Goal: Task Accomplishment & Management: Manage account settings

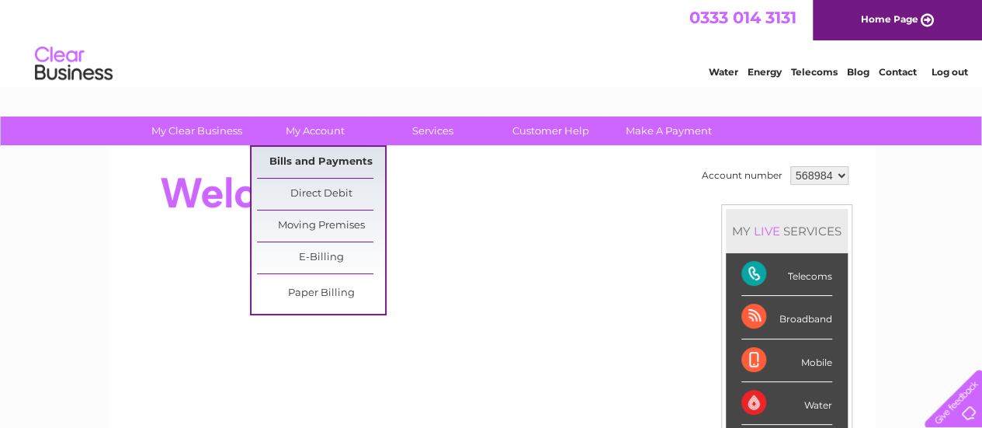
click at [305, 158] on link "Bills and Payments" at bounding box center [321, 162] width 128 height 31
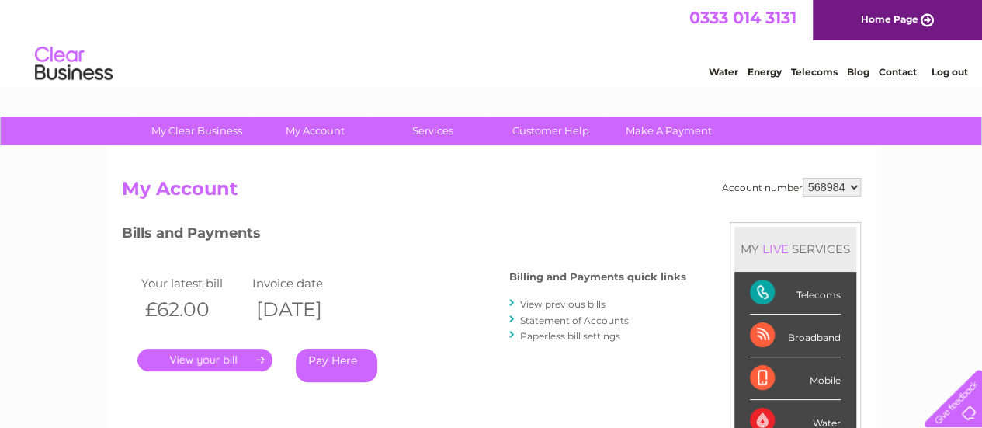
click at [558, 303] on link "View previous bills" at bounding box center [562, 304] width 85 height 12
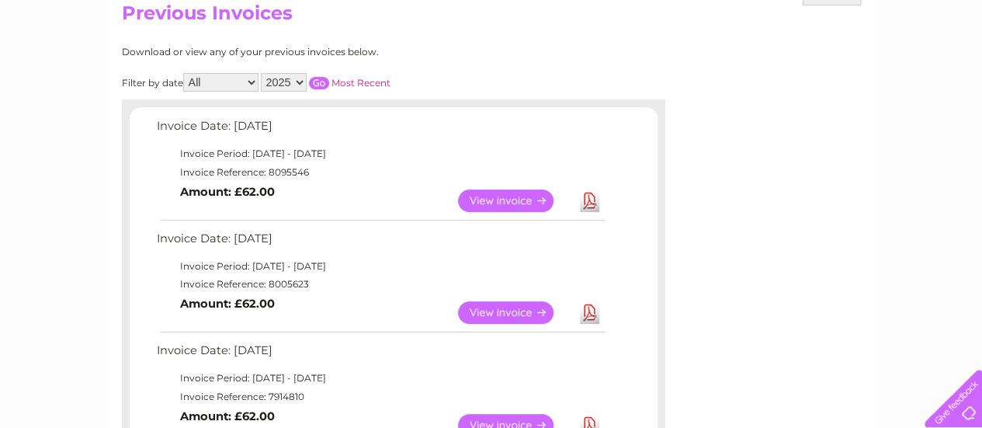
scroll to position [185, 0]
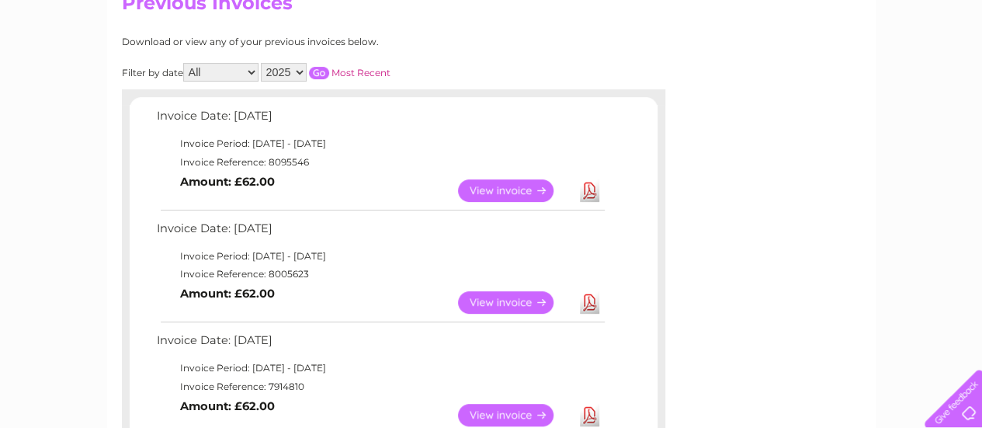
click at [587, 185] on link "Download" at bounding box center [589, 190] width 19 height 23
click at [587, 303] on link "Download" at bounding box center [589, 302] width 19 height 23
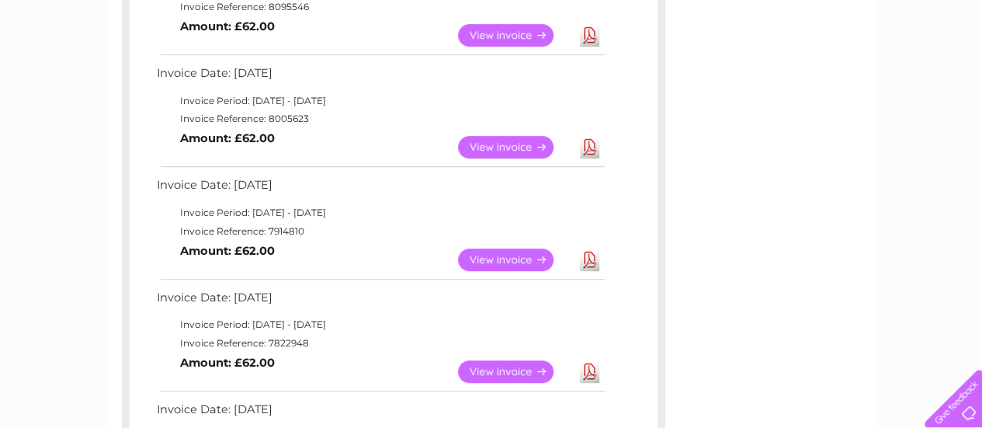
scroll to position [382, 0]
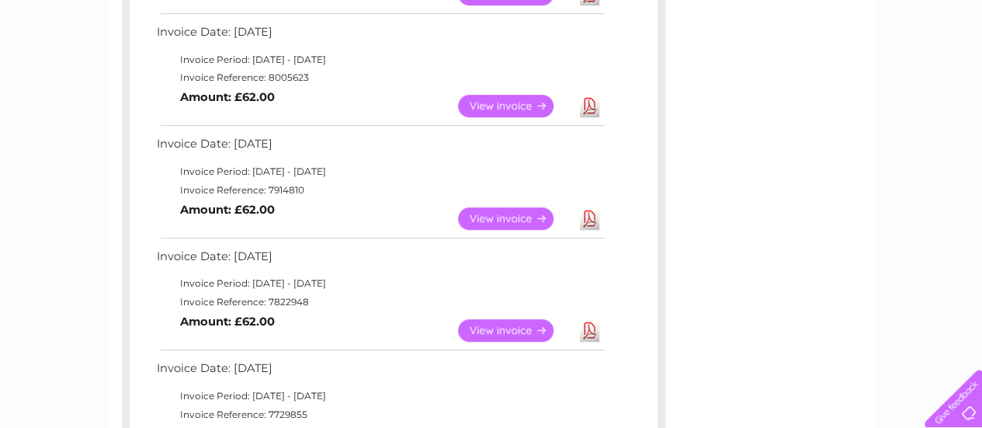
click at [589, 217] on link "Download" at bounding box center [589, 218] width 19 height 23
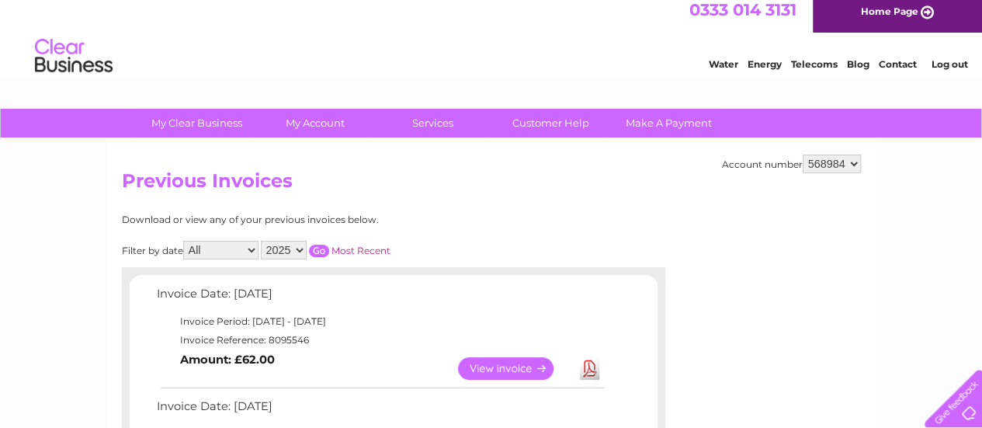
click at [954, 60] on link "Log out" at bounding box center [949, 64] width 36 height 12
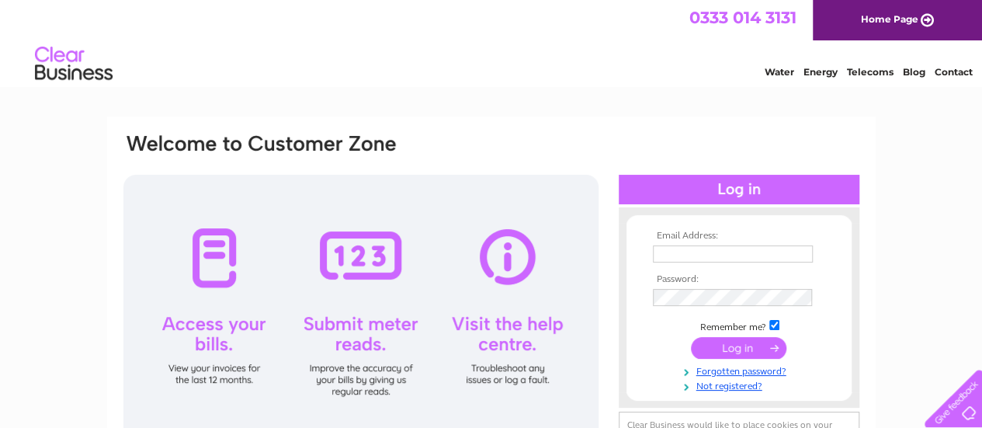
click at [724, 260] on input "text" at bounding box center [733, 253] width 160 height 17
type input "[EMAIL_ADDRESS][DOMAIN_NAME]"
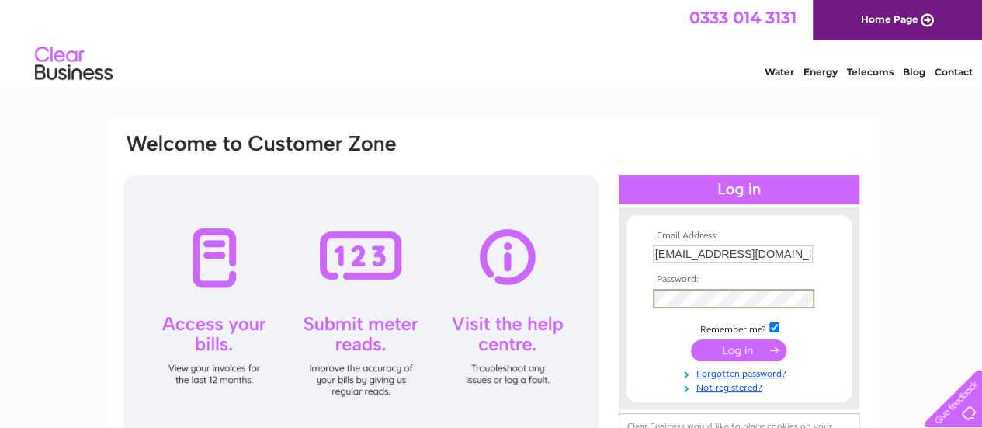
click at [740, 355] on input "submit" at bounding box center [738, 350] width 95 height 22
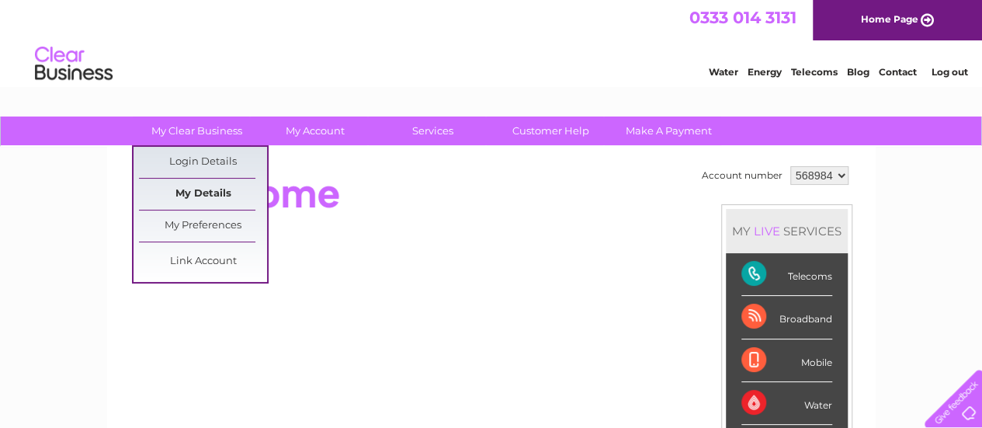
click at [200, 196] on link "My Details" at bounding box center [203, 194] width 128 height 31
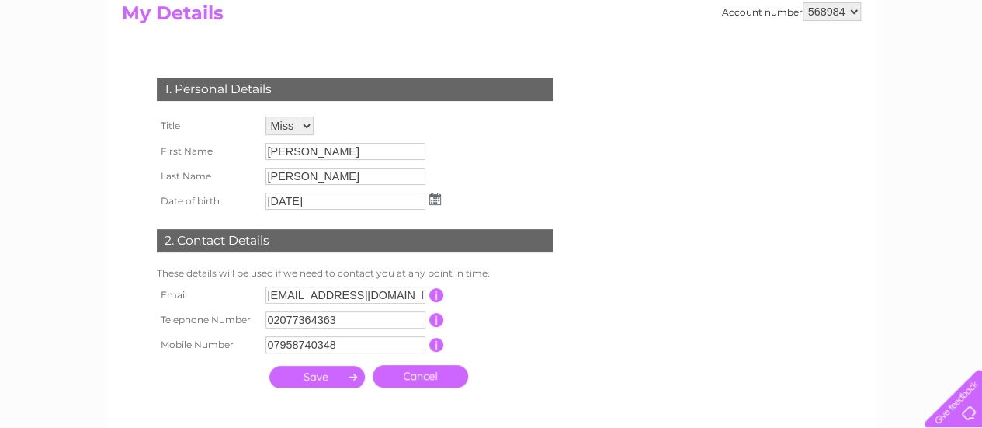
scroll to position [206, 0]
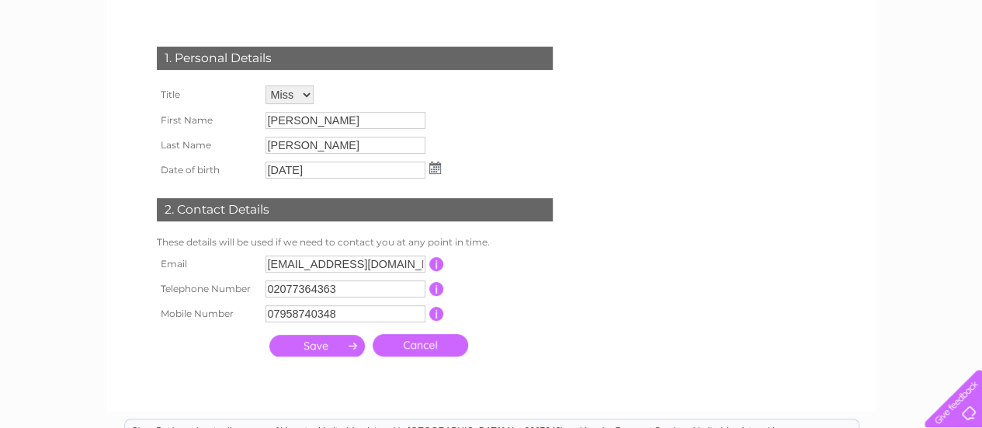
click at [981, 50] on div "My Clear Business Login Details My Details My Preferences Link Account My Accou…" at bounding box center [491, 293] width 982 height 766
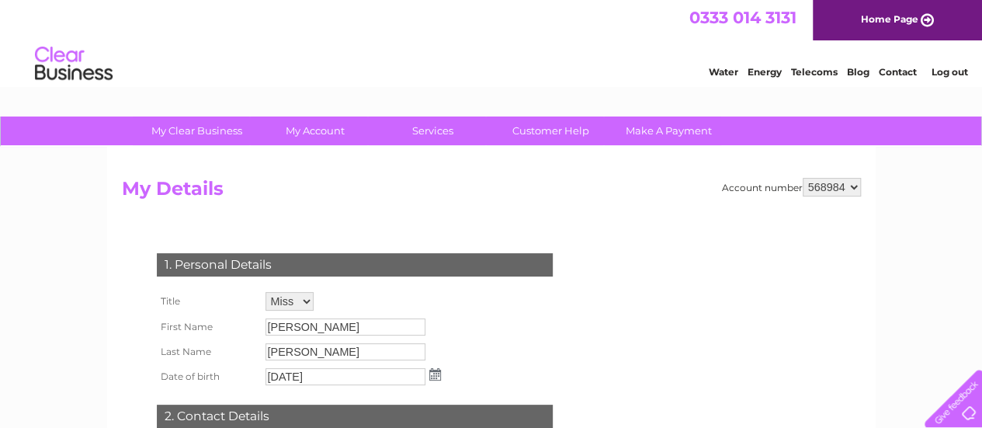
click at [948, 76] on link "Log out" at bounding box center [949, 72] width 36 height 12
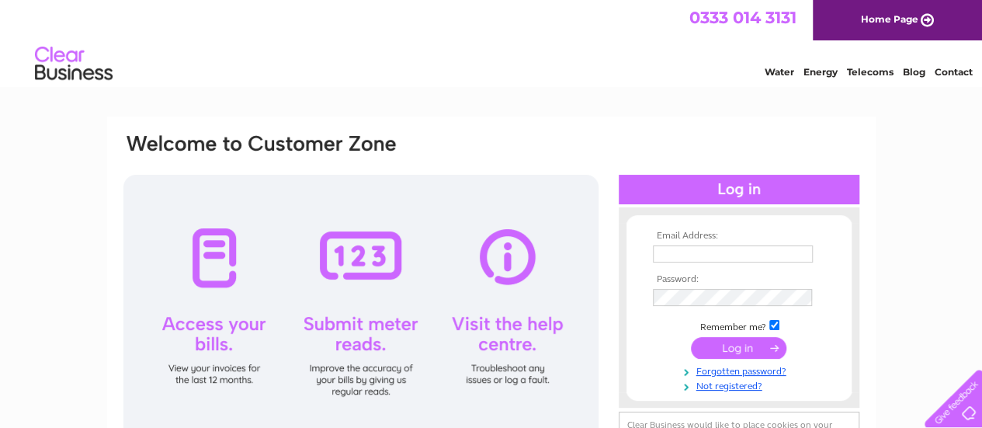
click at [748, 253] on input "text" at bounding box center [733, 253] width 160 height 17
type input "[EMAIL_ADDRESS][DOMAIN_NAME]"
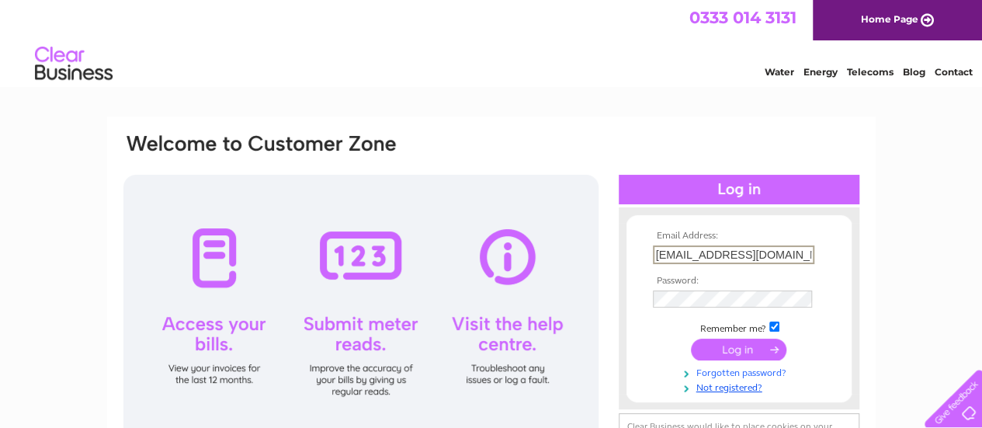
click at [736, 372] on link "Forgotten password?" at bounding box center [741, 371] width 176 height 15
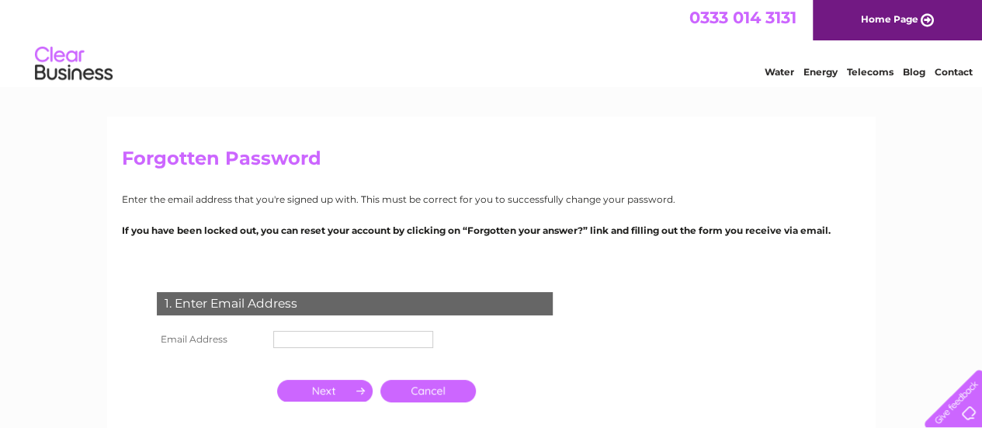
click at [355, 336] on input "text" at bounding box center [353, 339] width 160 height 17
type input "[EMAIL_ADDRESS][DOMAIN_NAME]"
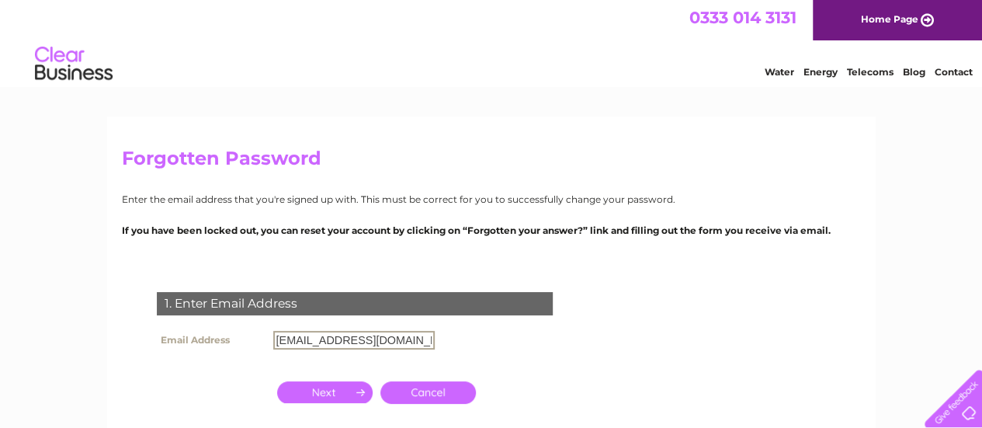
click at [310, 389] on input "button" at bounding box center [324, 392] width 95 height 22
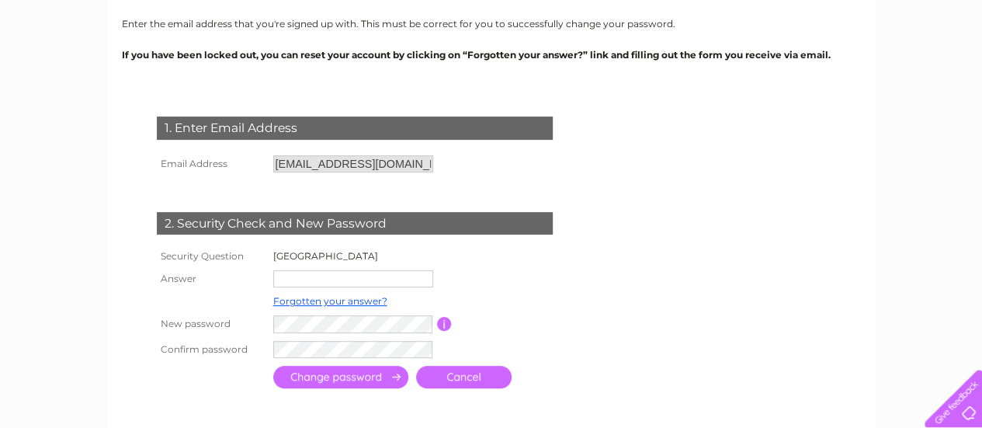
scroll to position [206, 0]
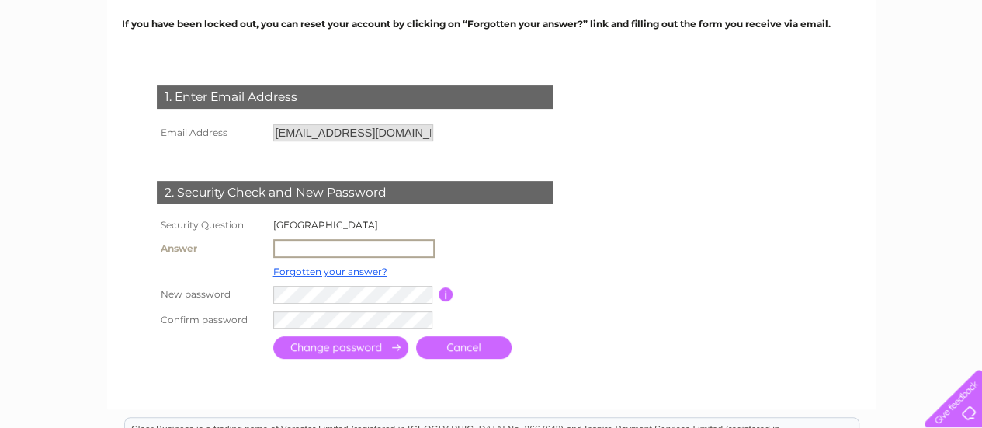
click at [317, 249] on input "text" at bounding box center [353, 248] width 161 height 19
type input "skiathos"
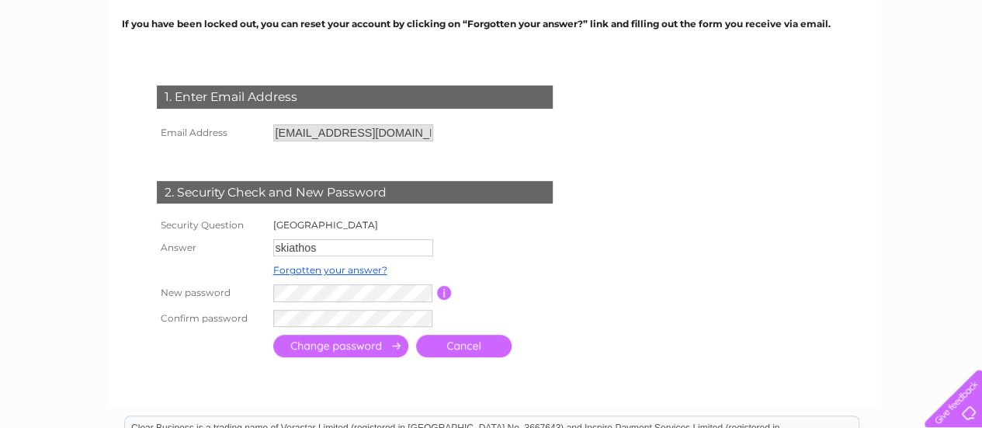
click at [320, 353] on input "submit" at bounding box center [340, 346] width 135 height 23
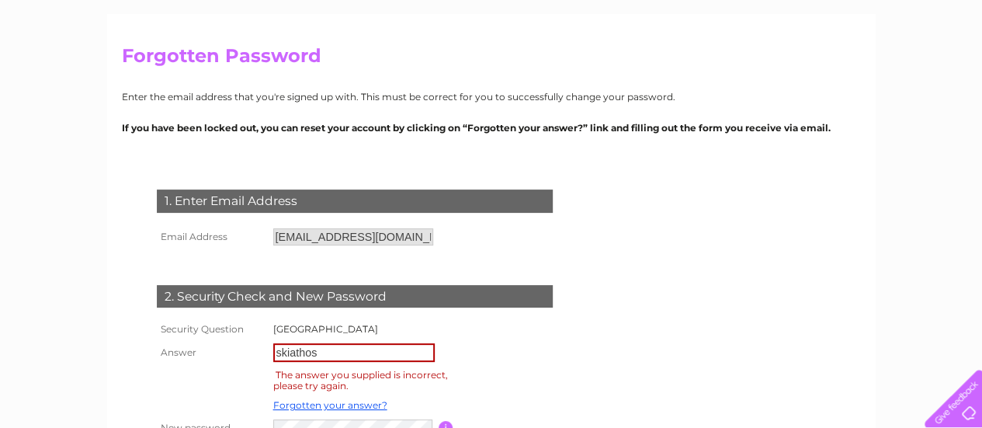
scroll to position [227, 0]
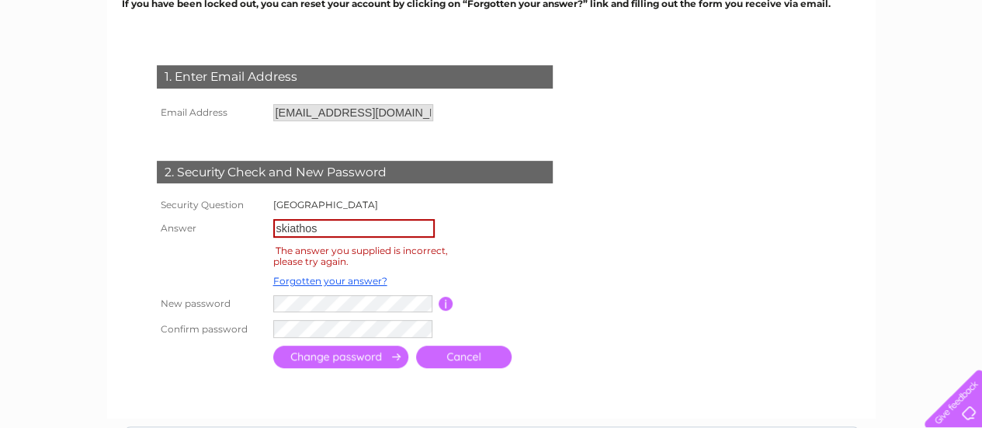
click at [328, 226] on input "skiathos" at bounding box center [353, 228] width 161 height 19
type input "s"
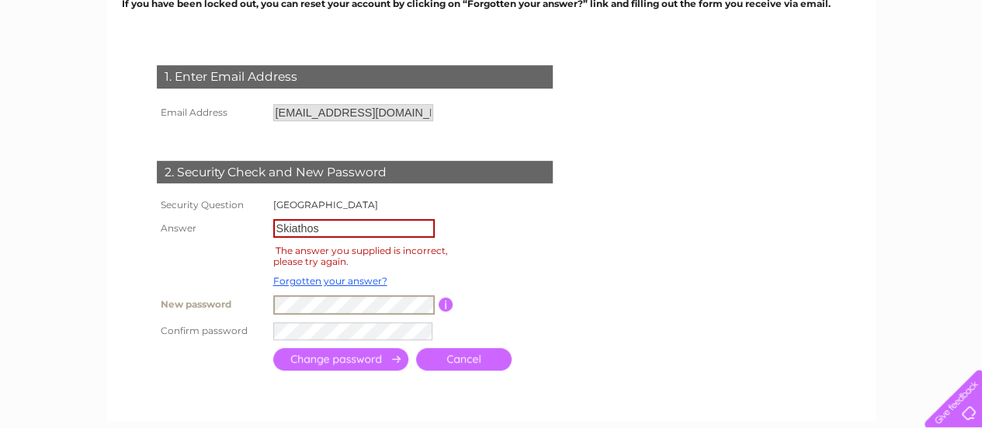
click at [334, 227] on input "Skiathos" at bounding box center [353, 228] width 161 height 19
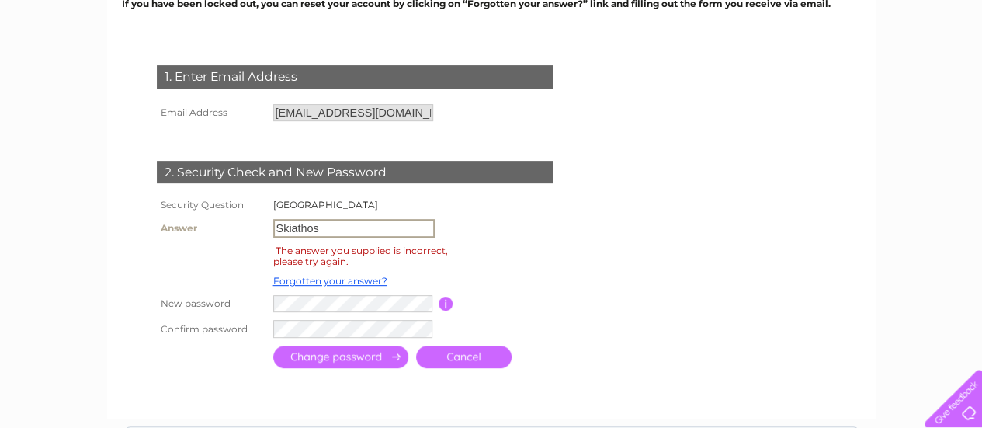
type input "skiathos"
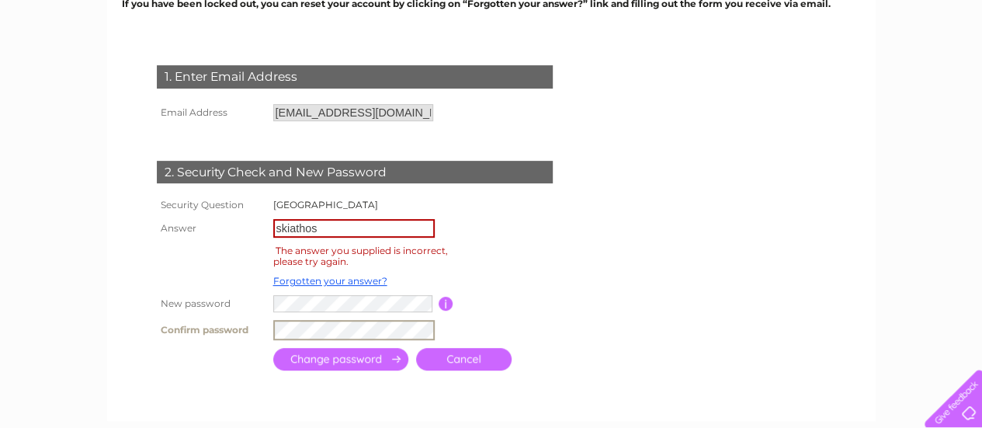
click at [380, 364] on input "submit" at bounding box center [340, 359] width 135 height 23
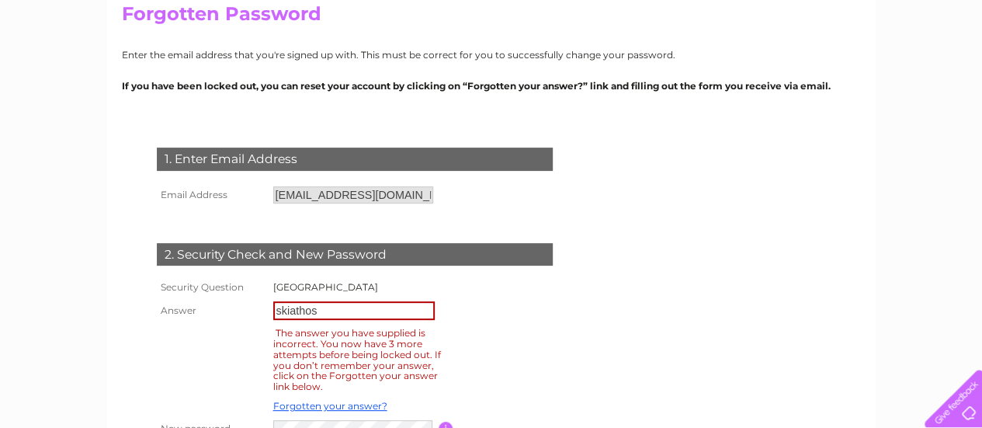
scroll to position [217, 0]
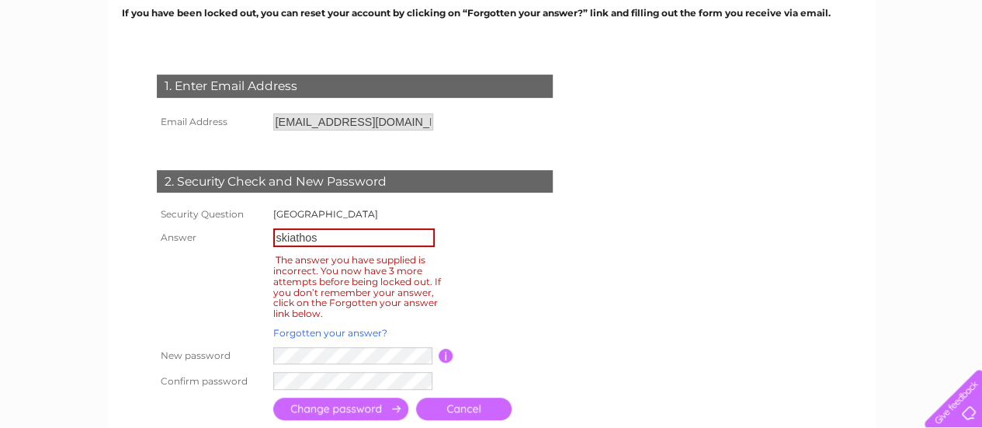
click at [325, 329] on link "Forgotten your answer?" at bounding box center [330, 333] width 114 height 12
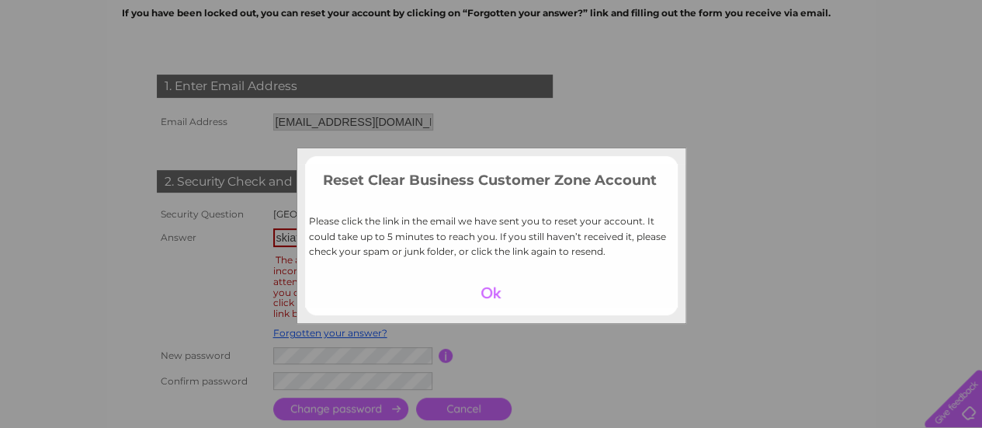
click at [484, 285] on div at bounding box center [490, 293] width 95 height 22
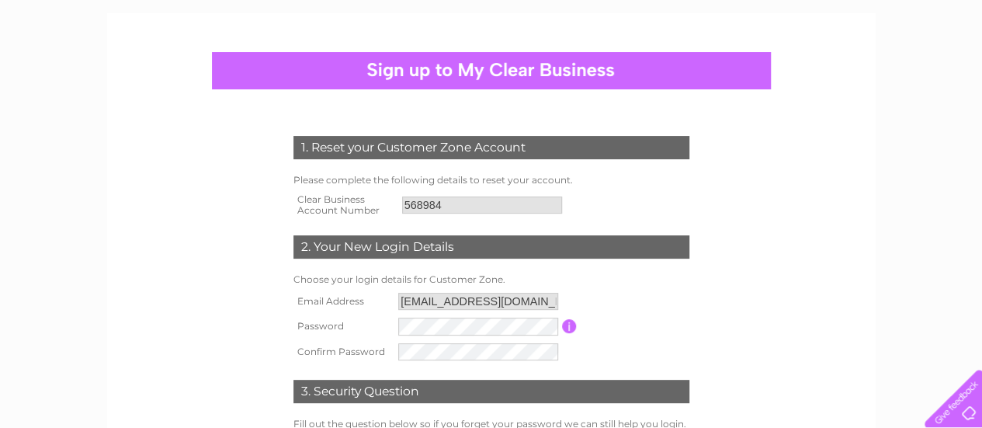
scroll to position [206, 0]
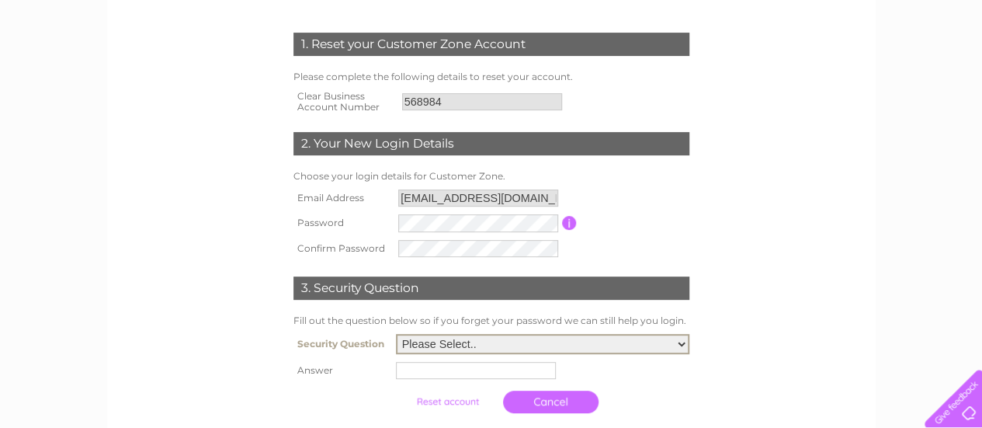
click at [442, 344] on select "Please Select.. In what town or city was your first job? In what town or city d…" at bounding box center [542, 344] width 293 height 20
select select "3"
click at [396, 335] on select "Please Select.. In what town or city was your first job? In what town or city d…" at bounding box center [542, 344] width 293 height 20
click at [456, 381] on td at bounding box center [542, 370] width 301 height 25
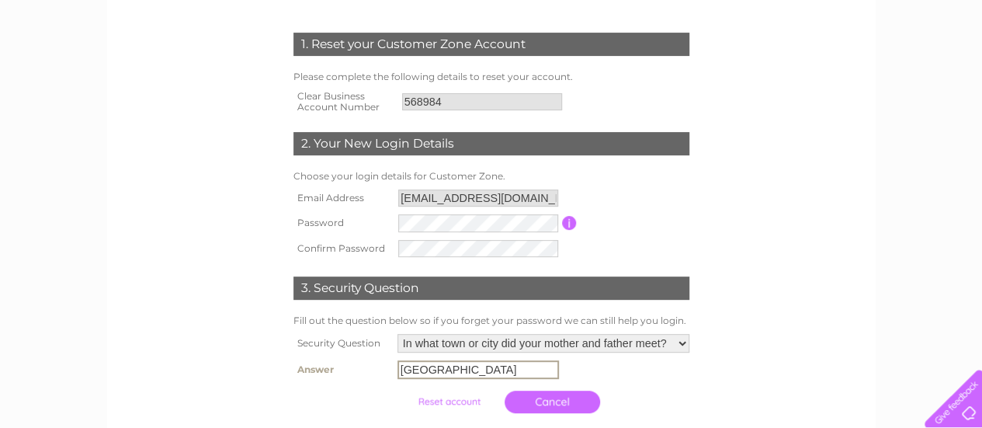
type input "london"
click at [456, 400] on input "submit" at bounding box center [448, 400] width 95 height 22
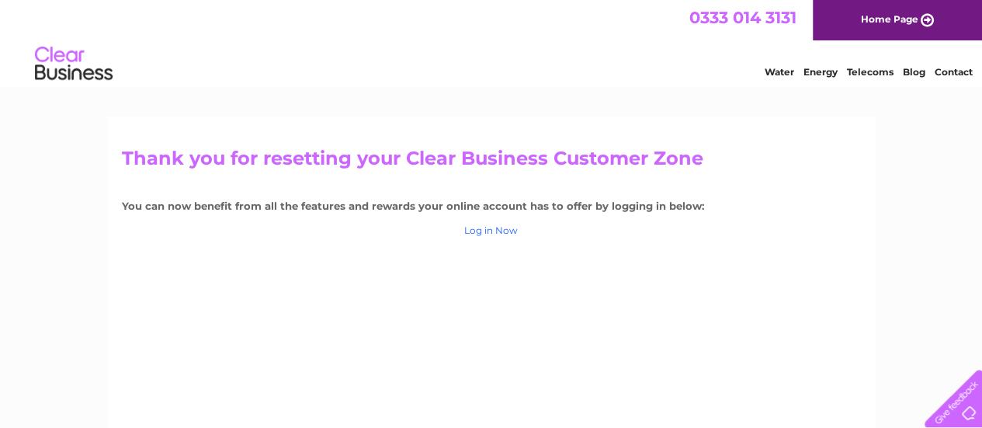
click at [489, 229] on link "Log in Now" at bounding box center [491, 230] width 54 height 12
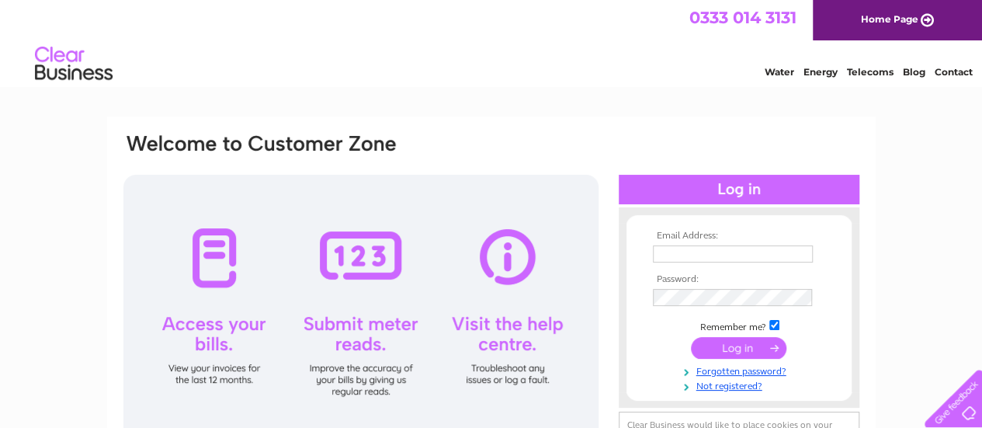
click at [702, 254] on input "text" at bounding box center [733, 253] width 160 height 17
type input "[EMAIL_ADDRESS][DOMAIN_NAME]"
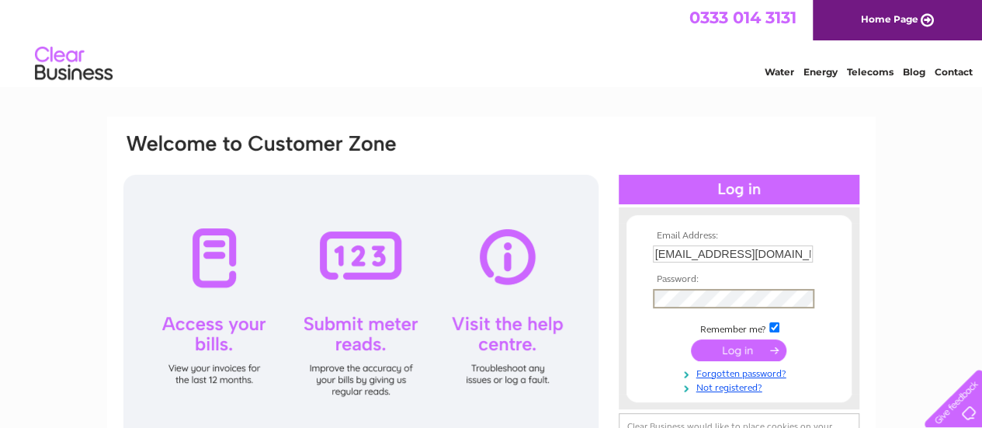
click at [747, 352] on input "submit" at bounding box center [738, 350] width 95 height 22
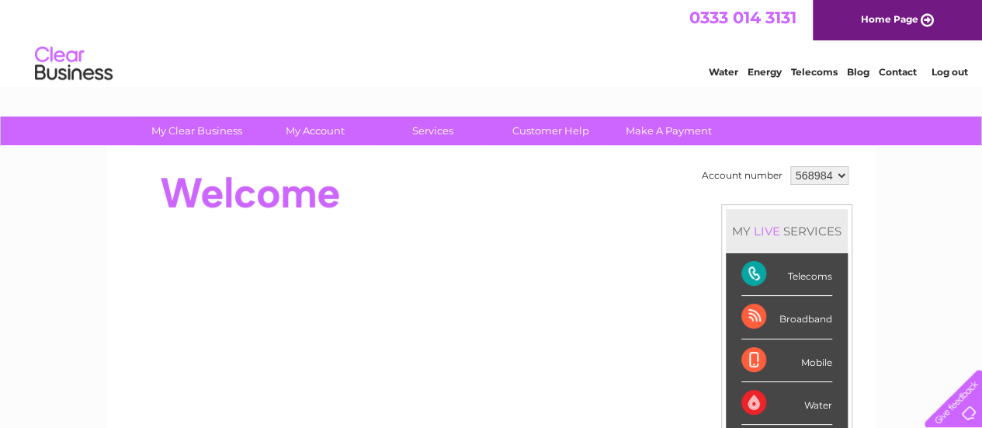
click at [947, 71] on link "Log out" at bounding box center [949, 72] width 36 height 12
